Goal: Transaction & Acquisition: Book appointment/travel/reservation

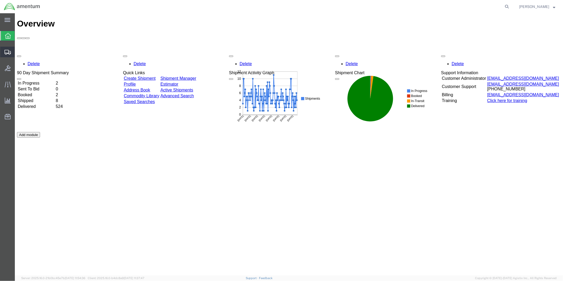
click at [0, 0] on span "Create from Template" at bounding box center [0, 0] width 0 height 0
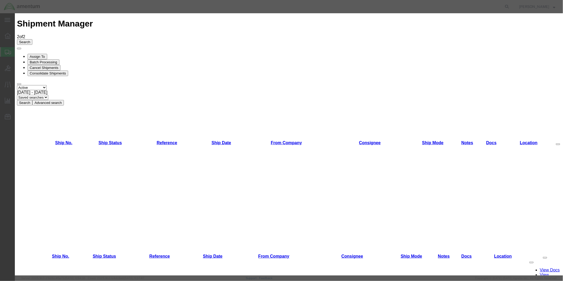
scroll to position [184, 0]
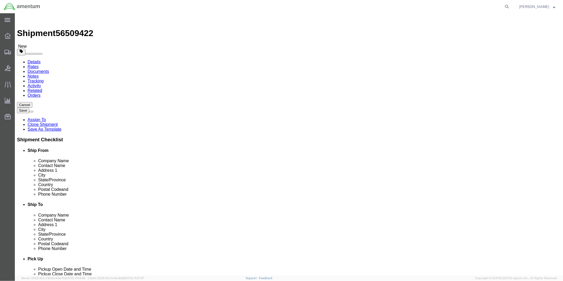
select select "49951"
select select "49930"
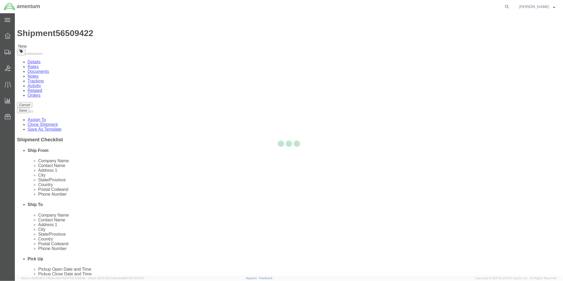
type input "32212"
type input "[PHONE_NUMBER]"
select select "FL"
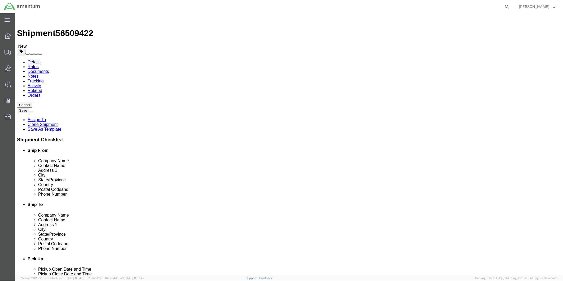
click input "text"
type input "[PERSON_NAME]"
type input "Hangar 1002, [GEOGRAPHIC_DATA]"
click input "text"
paste input "[PERSON_NAME][EMAIL_ADDRESS][PERSON_NAME][DOMAIN_NAME]"
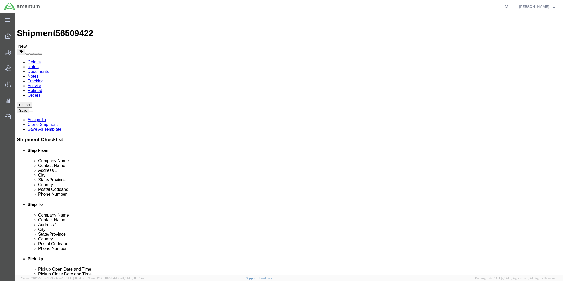
type input "[PERSON_NAME][EMAIL_ADDRESS][PERSON_NAME][DOMAIN_NAME]"
click input "checkbox"
checkbox input "true"
click div "State/Province [US_STATE] Select [US_STATE] [US_STATE] [US_STATE] [US_STATE] Ar…"
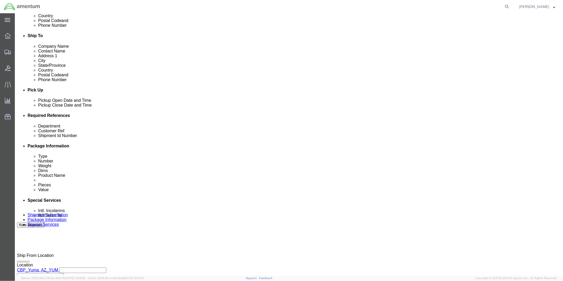
scroll to position [205, 0]
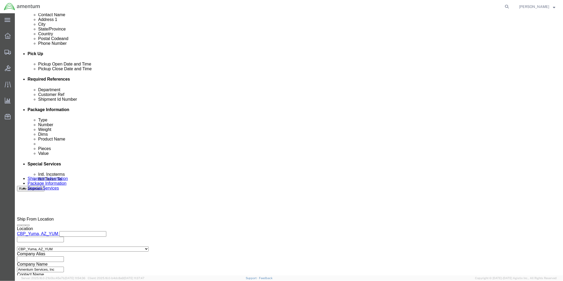
click div "[DATE] 9:00 AM"
type input "2:00 PM"
click button "Apply"
click div "[DATE] 5:30 PM"
type input "4:30 PM"
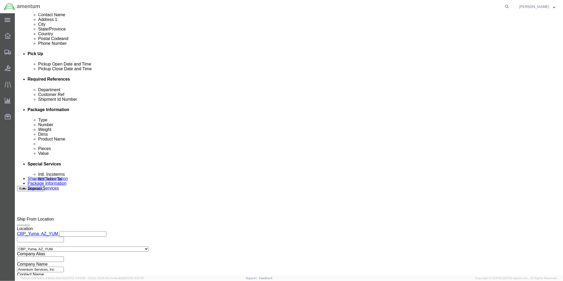
click button "Apply"
click div
click input "6:30 PM"
type input "9:00 AM"
click button "Apply"
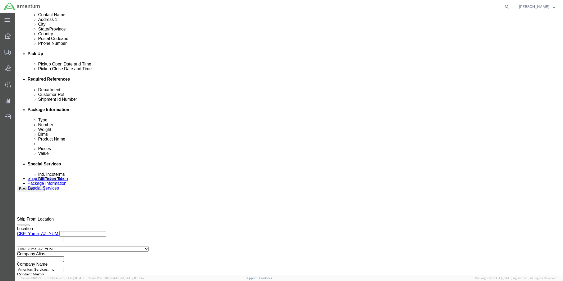
click div
type input "4:00 PM"
click button "Apply"
click input "text"
click input "324958"
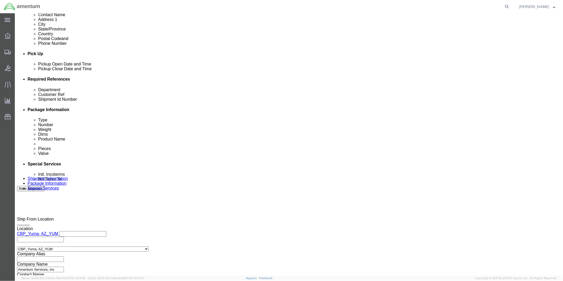
type input "324658"
click input "text"
type input "94579"
click button "Continue"
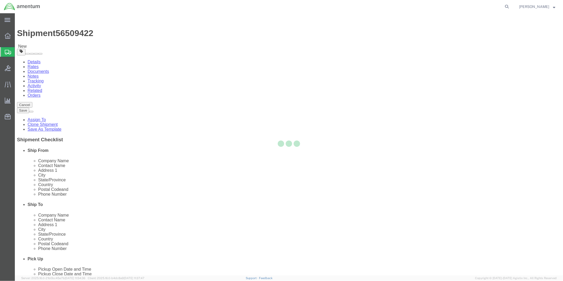
select select "CBOX"
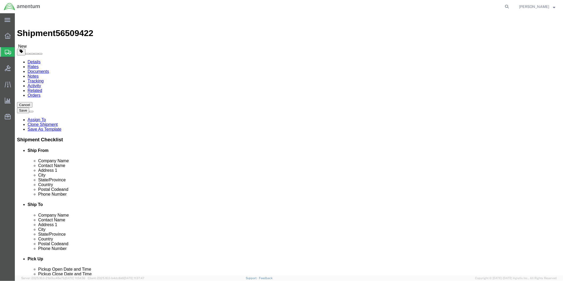
click input "text"
type input "12"
type input "9"
drag, startPoint x: 96, startPoint y: 122, endPoint x: 81, endPoint y: 123, distance: 14.9
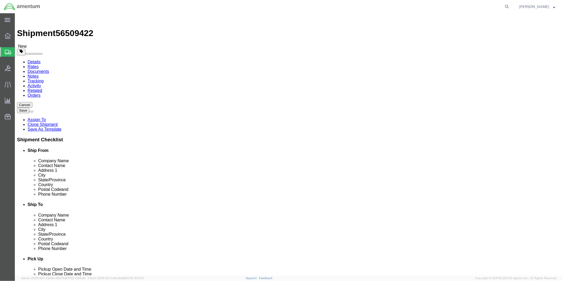
click input "0.00"
type input "2.5"
click link "Add Content"
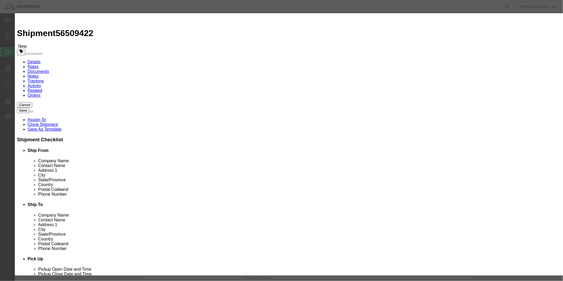
click div "Commodity library"
click input "text"
drag, startPoint x: 216, startPoint y: 42, endPoint x: 183, endPoint y: 41, distance: 32.6
click input "RECEIVER/[PERSON_NAME]"
paste input "RIER BOTTLE"
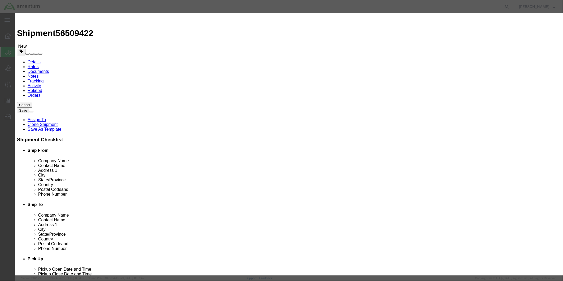
type input "RECEIVER/DRIER BOTTLE"
click div
drag, startPoint x: 330, startPoint y: 39, endPoint x: 317, endPoint y: 28, distance: 17.4
click div
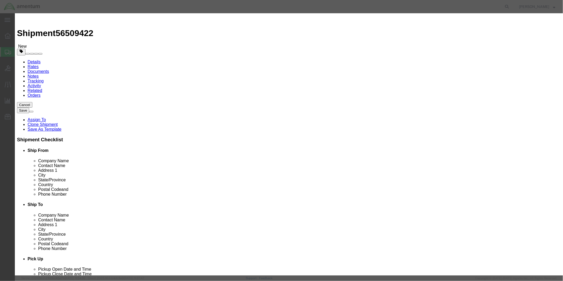
drag, startPoint x: 332, startPoint y: 42, endPoint x: 323, endPoint y: 22, distance: 21.3
click div "Commodity library Product Name RECEIVER/DRIER BOTTLE RECEIVER/ Pieces 0 Select …"
drag, startPoint x: 236, startPoint y: 41, endPoint x: 182, endPoint y: 39, distance: 54.6
click input "RECEIVER/DRIER BOTTLE"
paste textarea "RECEIVER/DRIER BOTTLE"
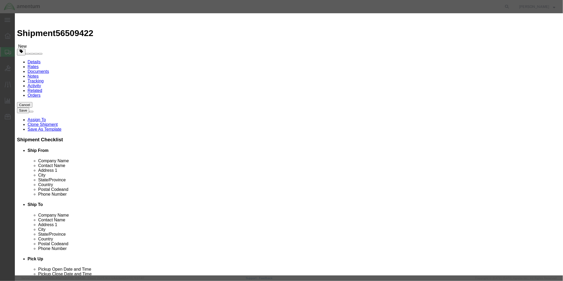
type textarea "RECEIVER/DRIER BOTTLE"
click input "0"
drag, startPoint x: 186, startPoint y: 50, endPoint x: 182, endPoint y: 50, distance: 4.3
click input "01"
drag, startPoint x: 193, startPoint y: 50, endPoint x: 181, endPoint y: 51, distance: 11.4
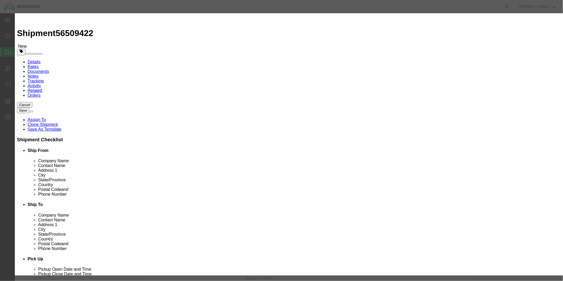
click div "01"
type input "1"
click input "text"
type input "197.09"
click select "Select 50 55 60 65 70 85 92.5 100 125 175 250 300 400"
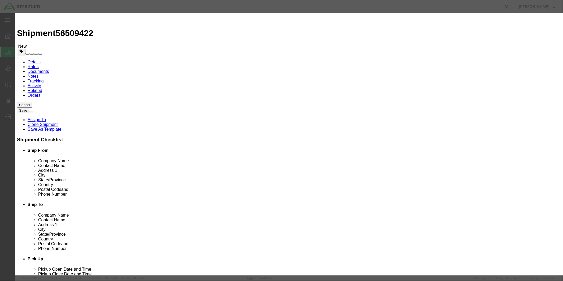
select select "250"
click select "Select 50 55 60 65 70 85 92.5 100 125 175 250 300 400"
click button "Save & Close"
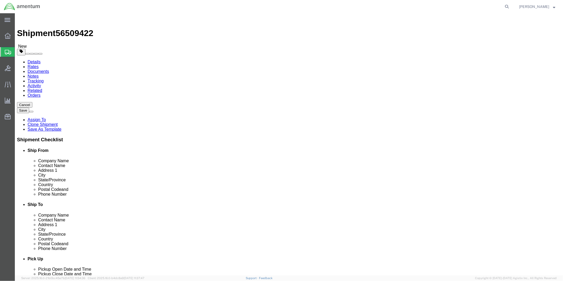
click button "Rate Shipment"
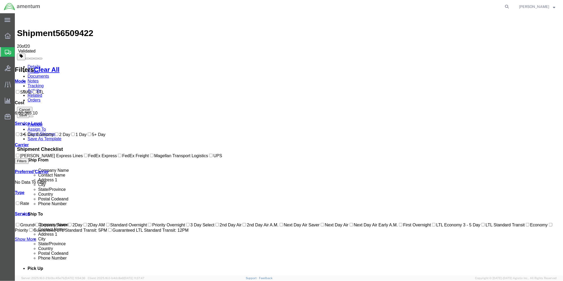
scroll to position [26, 0]
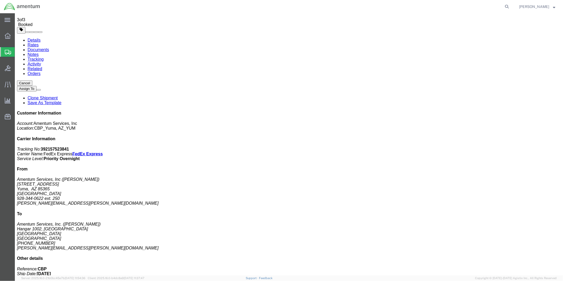
scroll to position [0, 0]
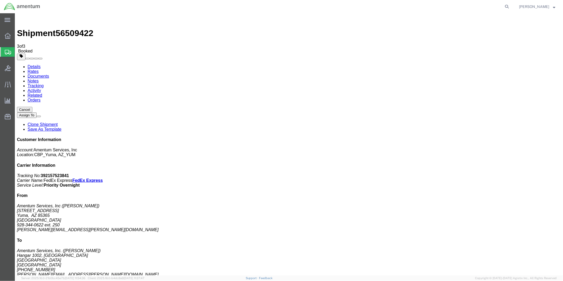
drag, startPoint x: 275, startPoint y: 95, endPoint x: 284, endPoint y: 94, distance: 8.5
click at [37, 64] on link "Details" at bounding box center [33, 66] width 13 height 5
click link "Schedule pickup request"
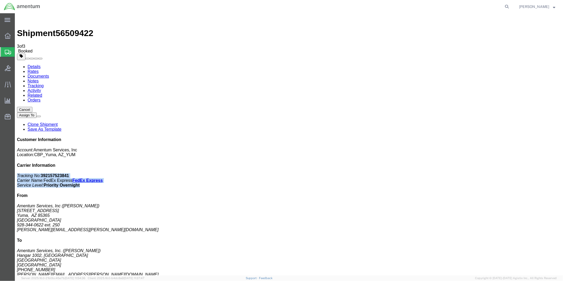
drag, startPoint x: 448, startPoint y: 68, endPoint x: 506, endPoint y: 79, distance: 58.9
click div "Customer Information Account: Amentum Services, Inc Location: CBP_Yuma, [GEOGRA…"
drag, startPoint x: 506, startPoint y: 79, endPoint x: 474, endPoint y: 72, distance: 32.6
copy p "Tracking No: 392157523841 Carrier Name: FedEx Express FedEx Express Service Lev…"
